Goal: Task Accomplishment & Management: Use online tool/utility

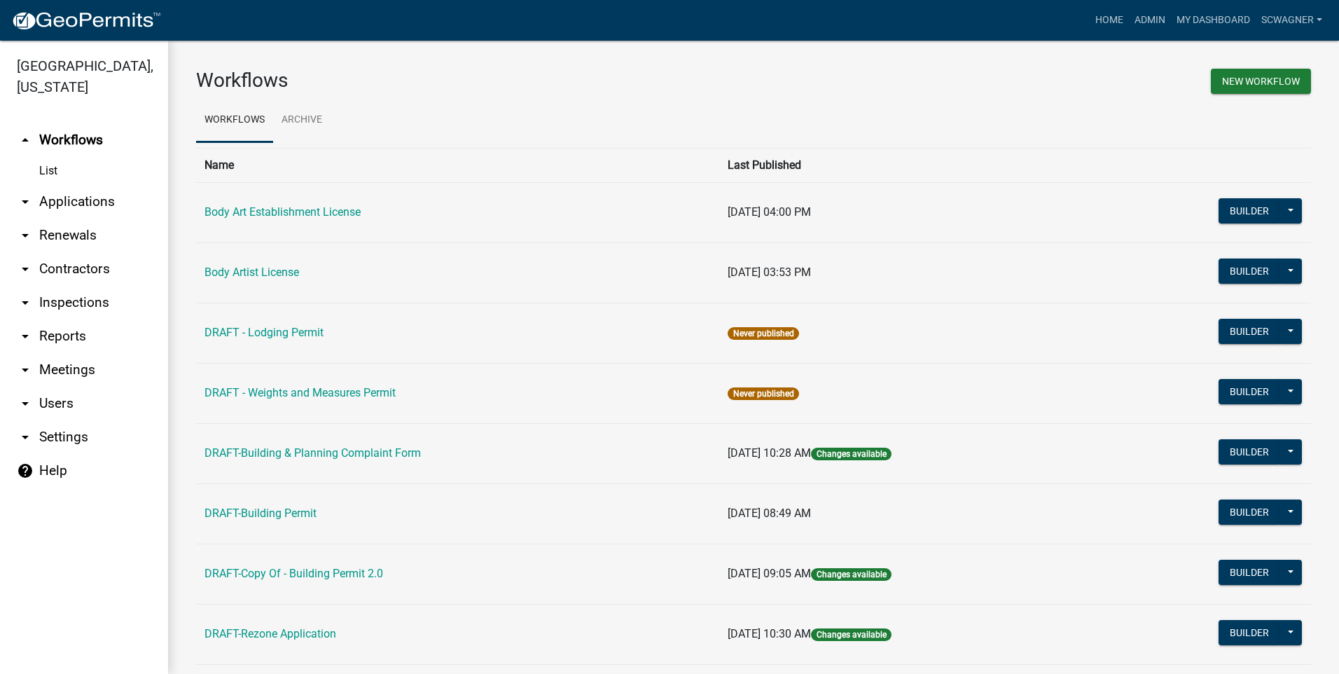
click at [89, 201] on link "arrow_drop_down Applications" at bounding box center [84, 202] width 168 height 34
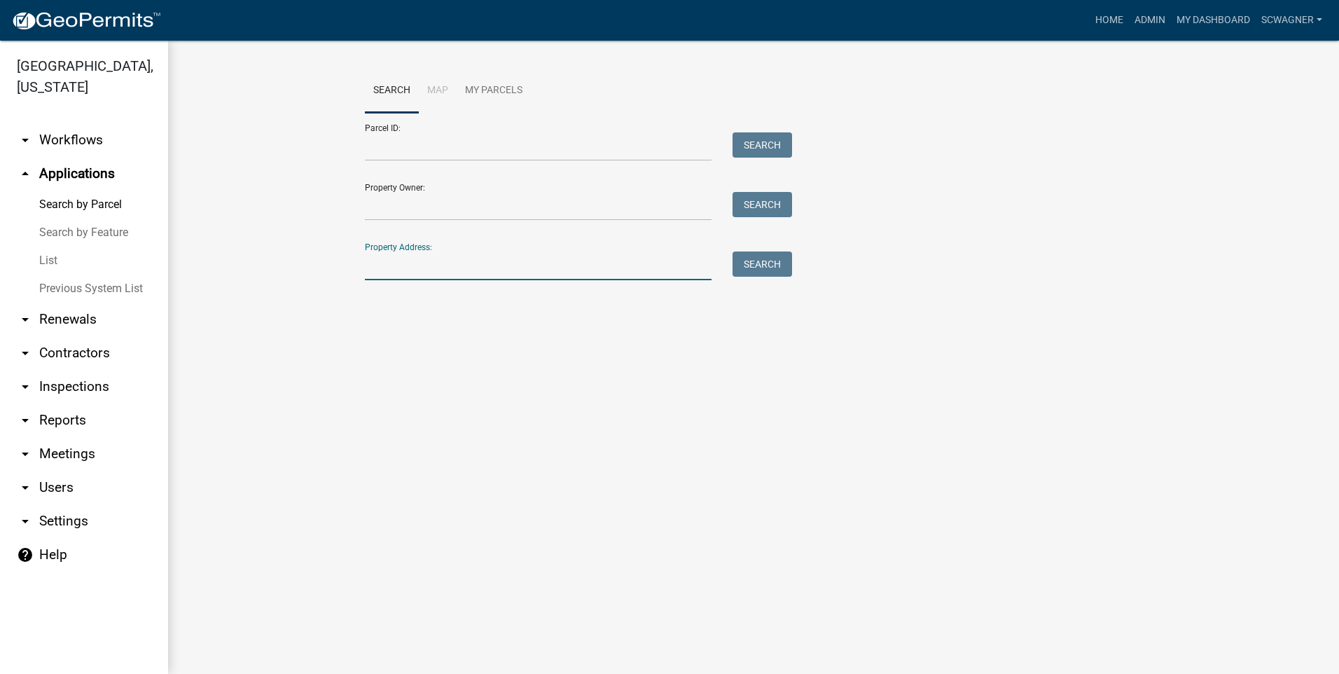
click at [418, 266] on input "Property Address:" at bounding box center [538, 265] width 347 height 29
click at [761, 258] on button "Search" at bounding box center [763, 263] width 60 height 25
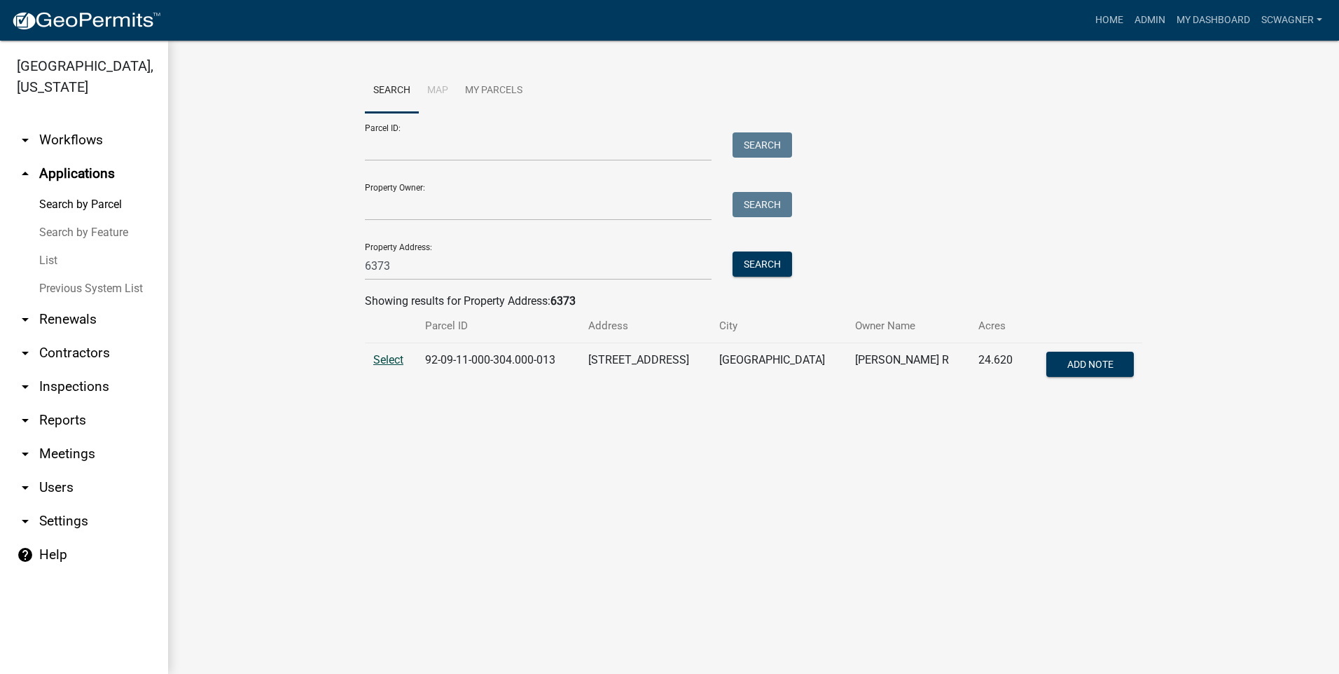
click at [384, 361] on span "Select" at bounding box center [388, 359] width 30 height 13
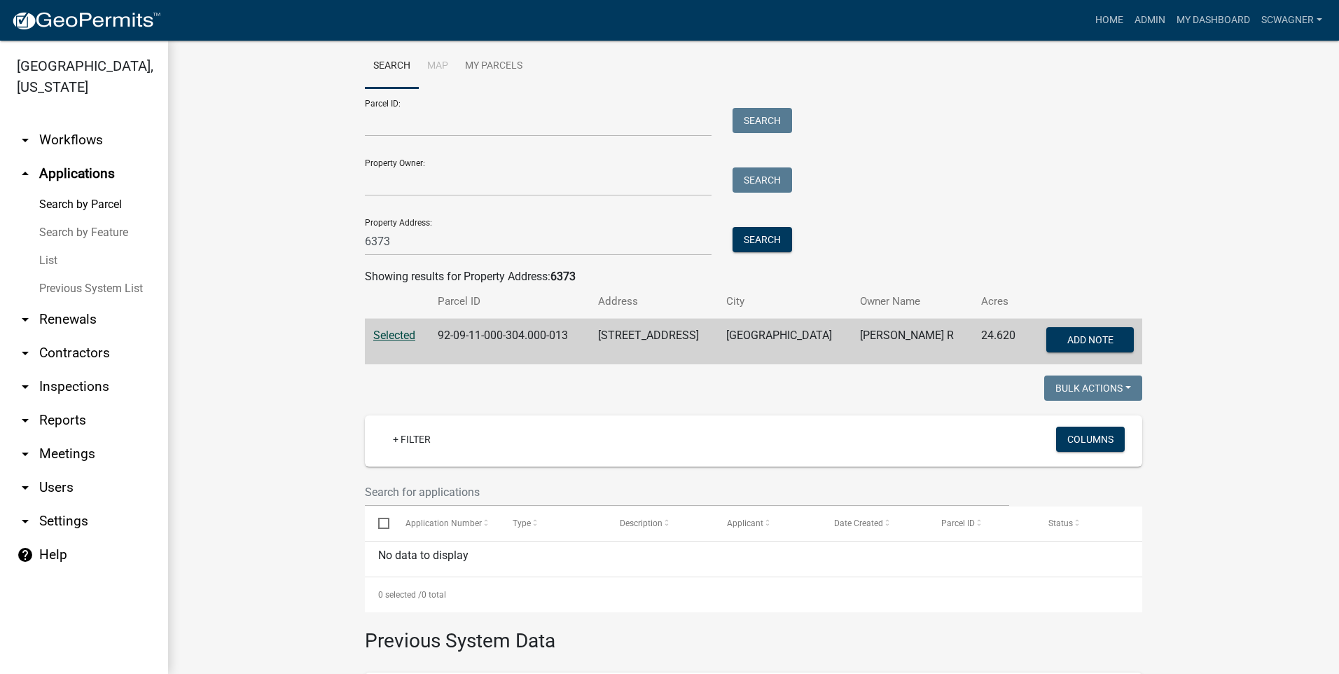
scroll to position [4, 0]
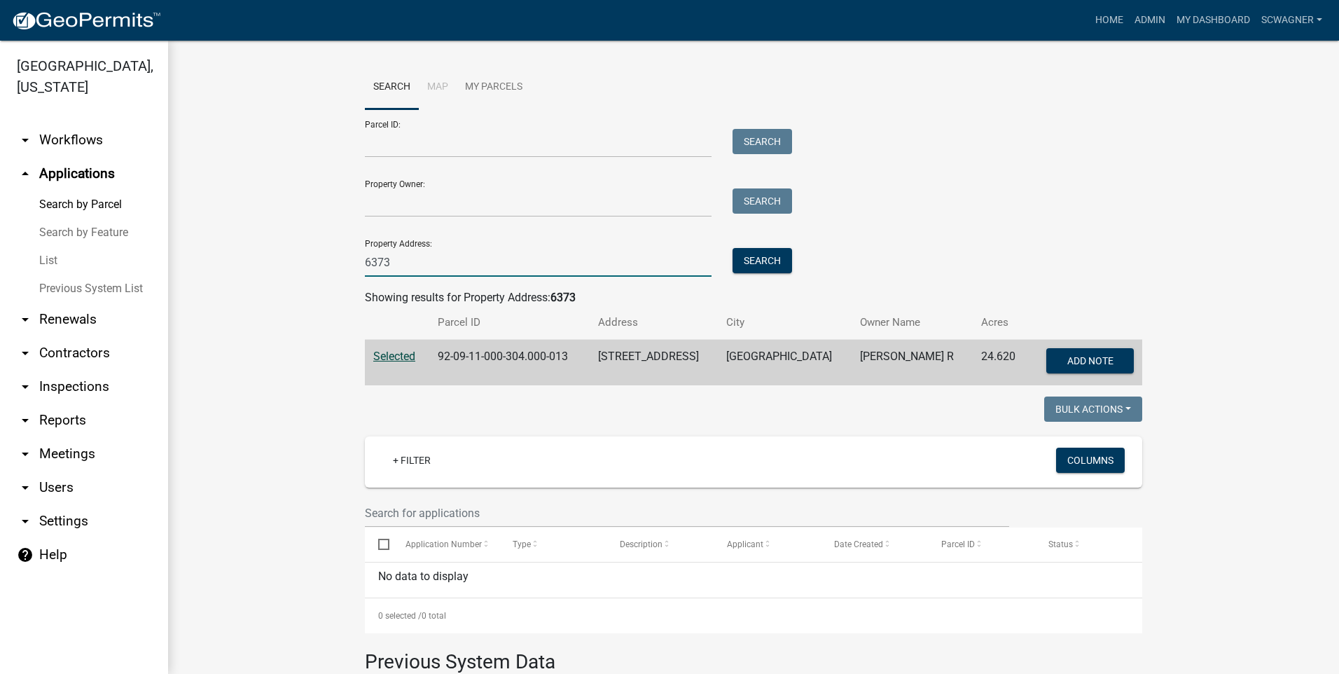
click at [410, 262] on input "6373" at bounding box center [538, 262] width 347 height 29
type input "6"
click at [747, 258] on button "Search" at bounding box center [763, 260] width 60 height 25
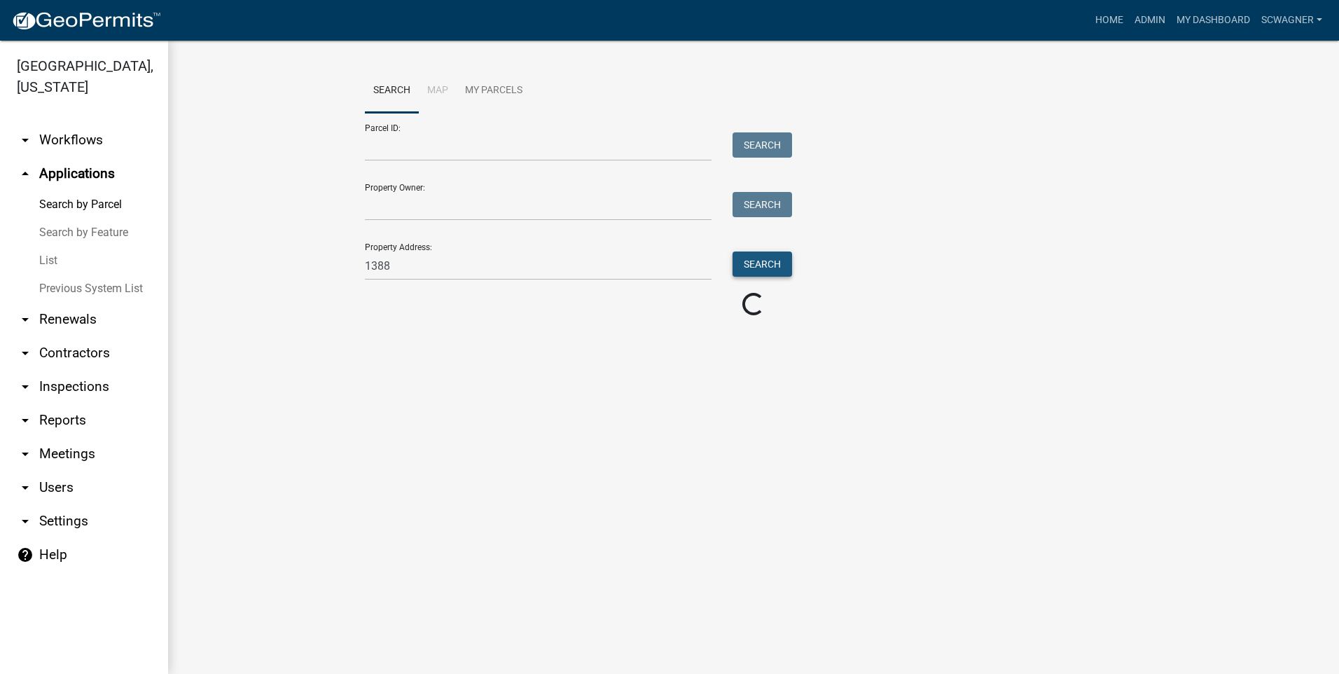
scroll to position [0, 0]
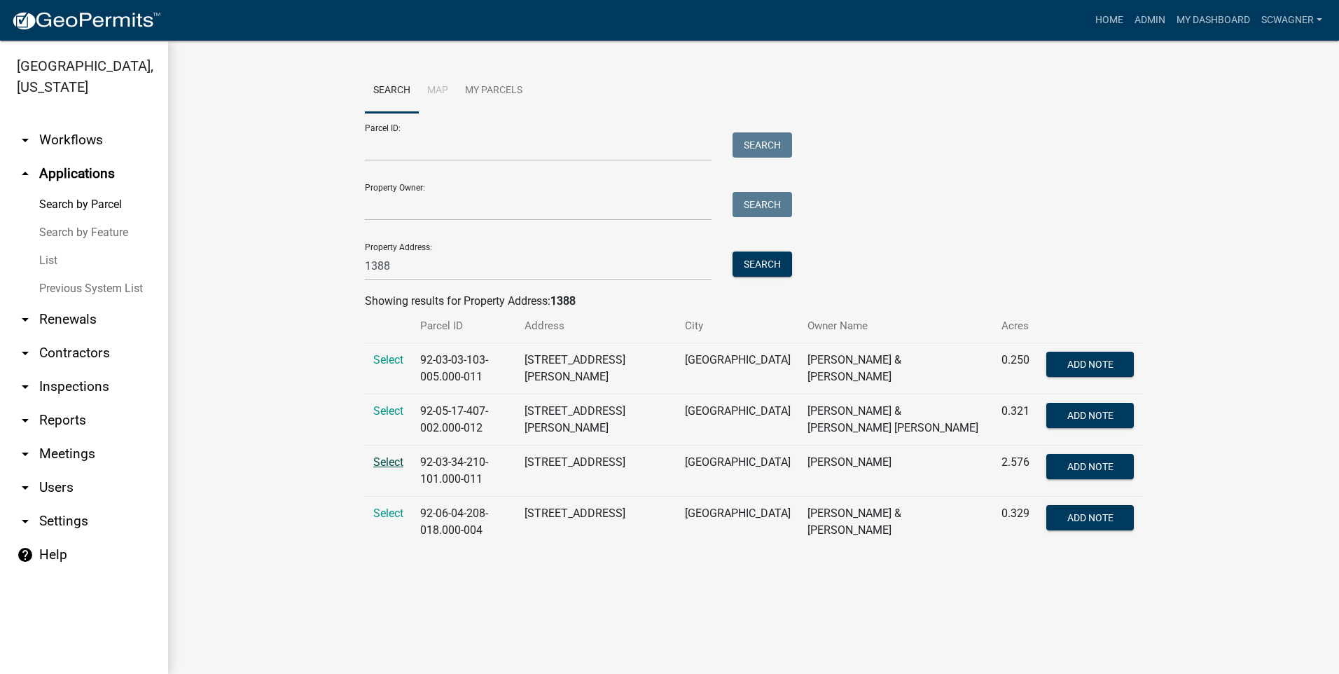
click at [384, 459] on span "Select" at bounding box center [388, 461] width 30 height 13
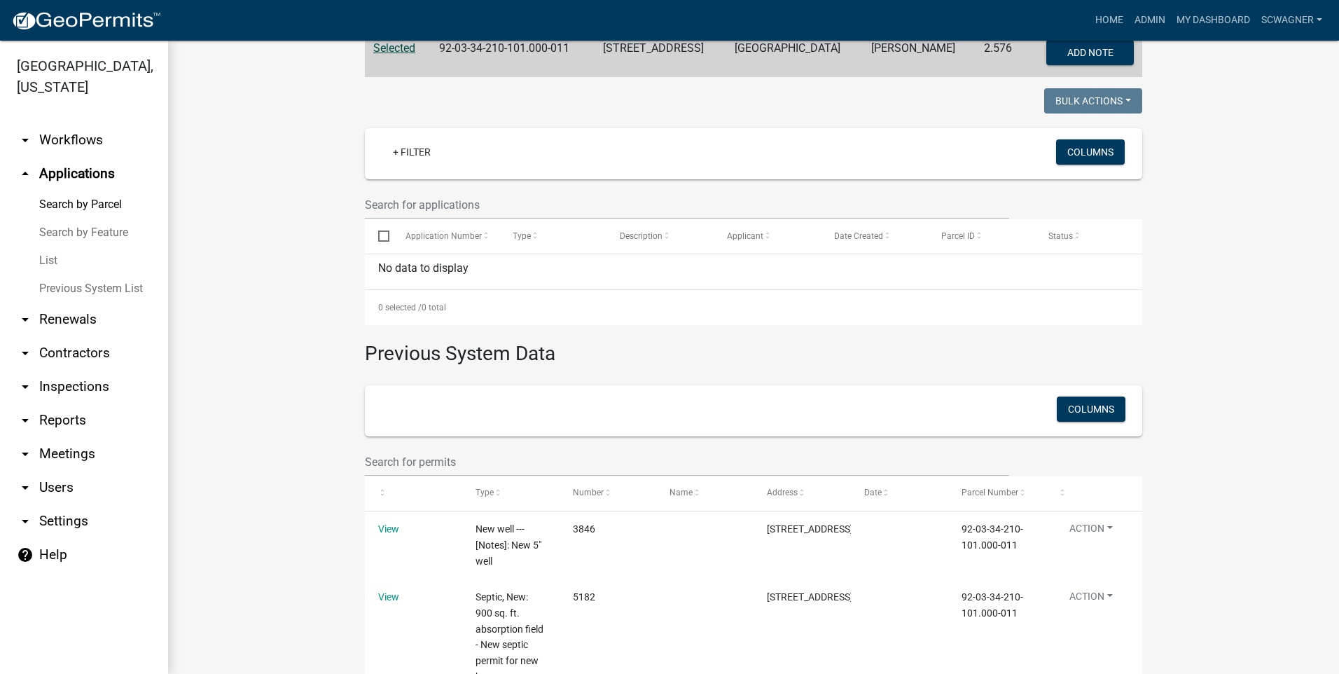
scroll to position [32, 0]
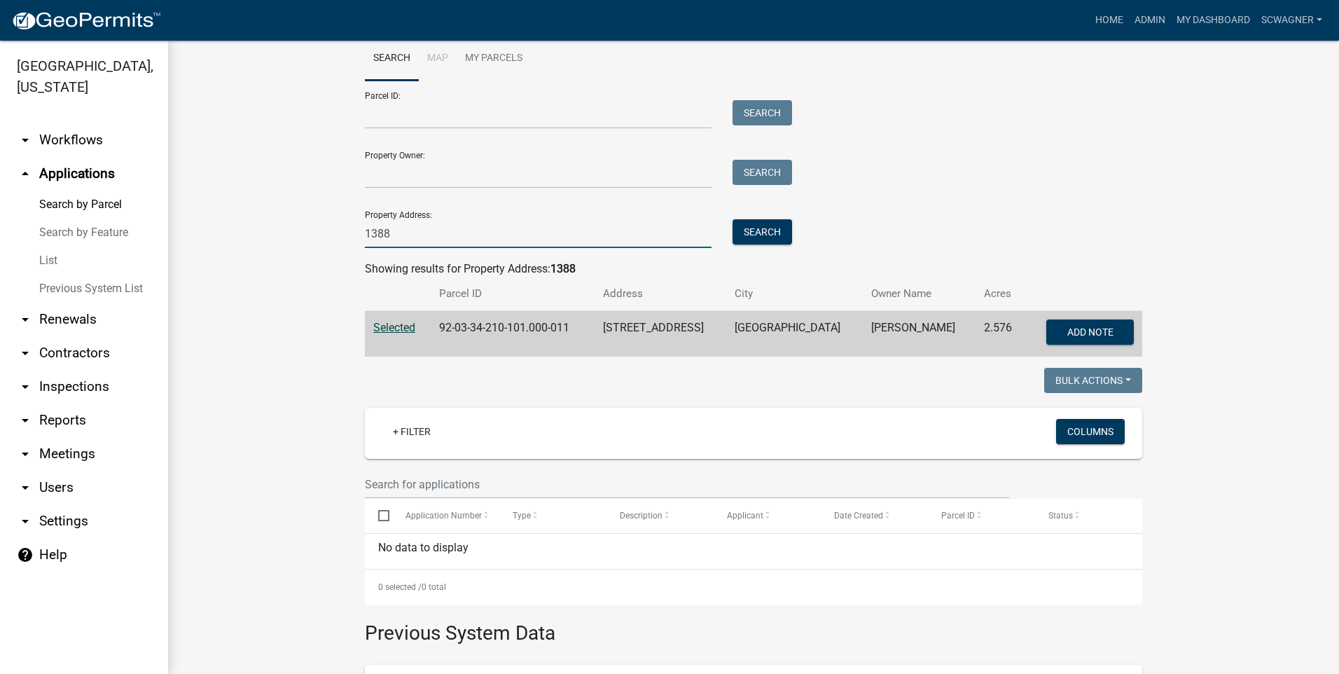
click at [401, 232] on input "1388" at bounding box center [538, 233] width 347 height 29
type input "1635"
click at [742, 229] on button "Search" at bounding box center [763, 231] width 60 height 25
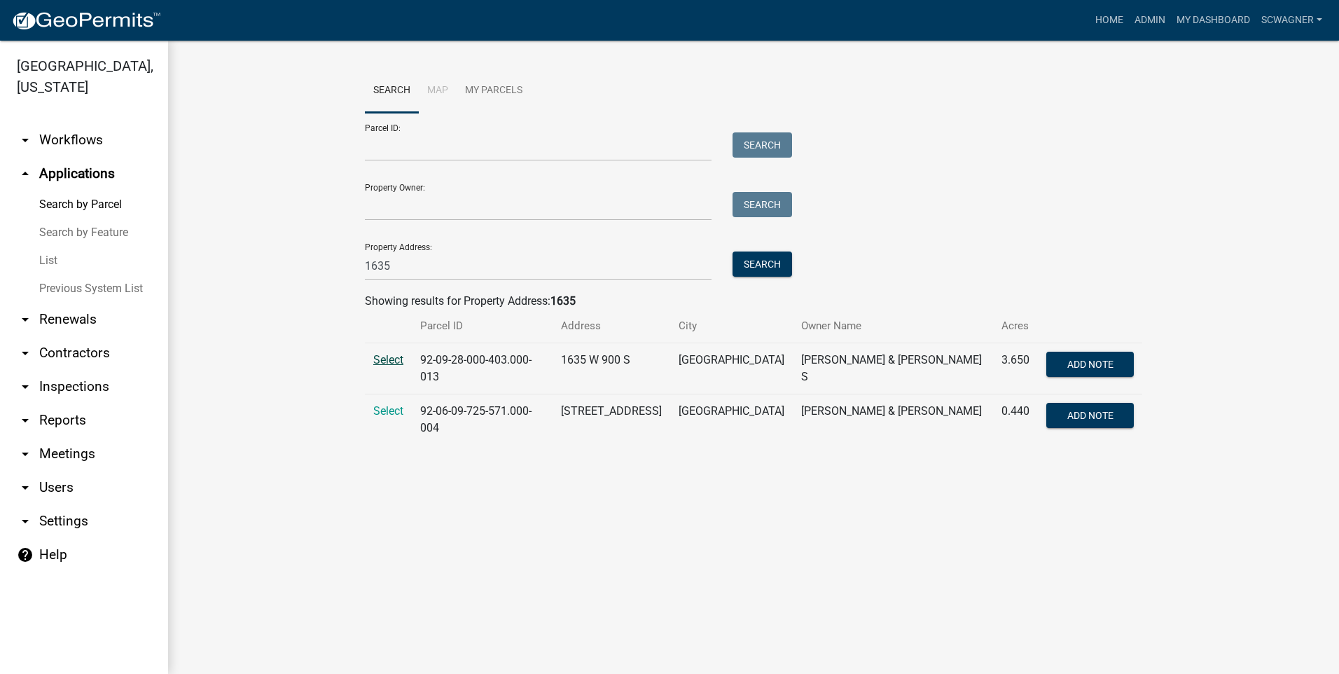
click at [395, 361] on span "Select" at bounding box center [388, 359] width 30 height 13
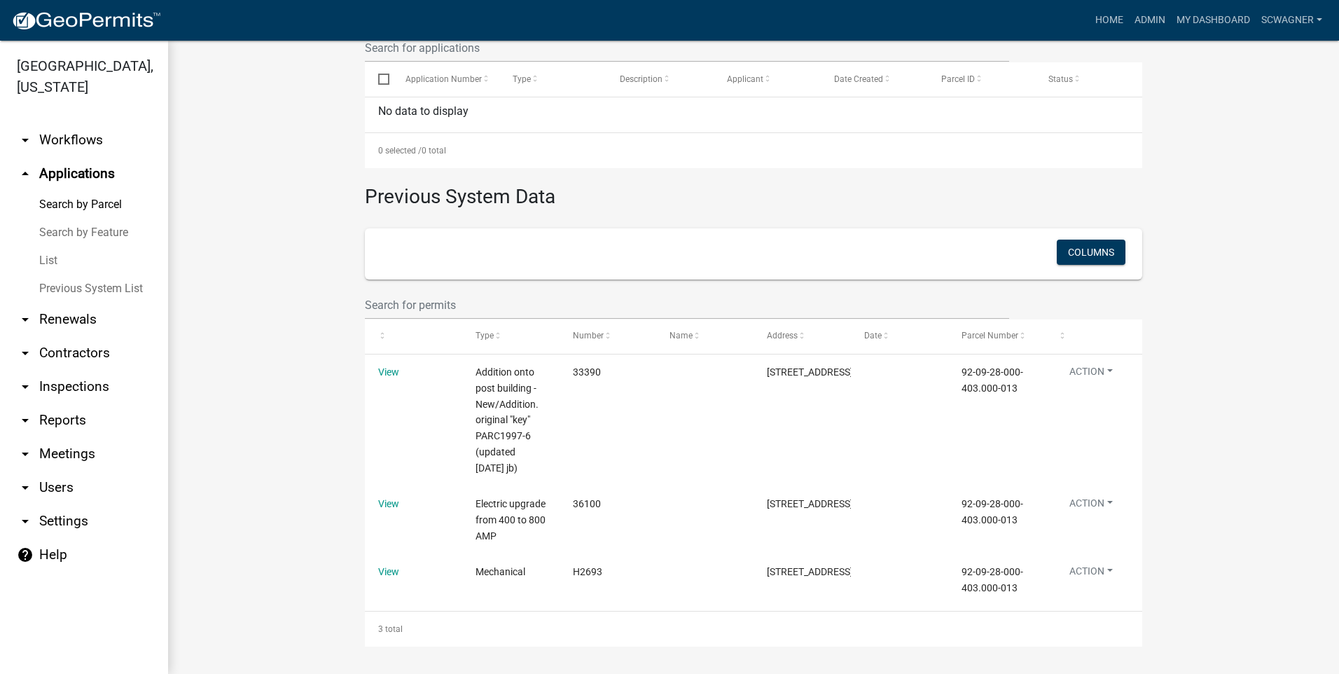
scroll to position [469, 0]
